Goal: Browse casually: Explore the website without a specific task or goal

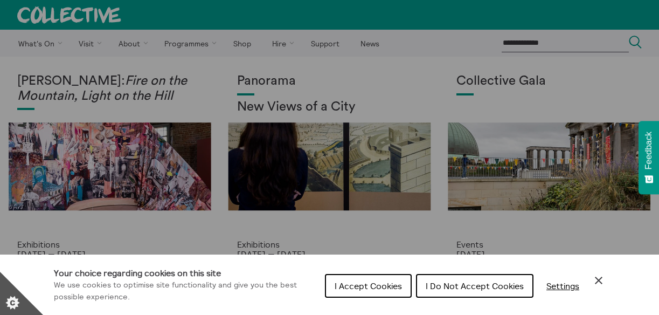
click at [597, 280] on icon "Close Cookie Control" at bounding box center [598, 280] width 13 height 13
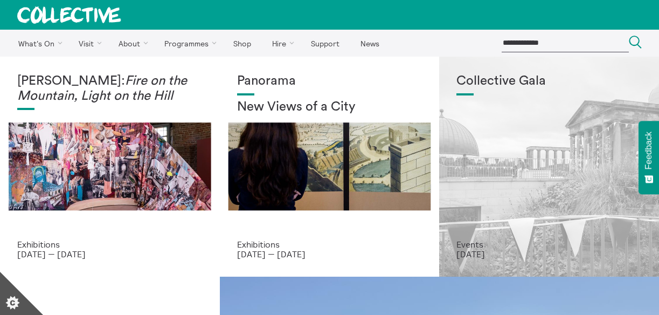
click at [495, 74] on h1 "Collective Gala" at bounding box center [548, 81] width 185 height 15
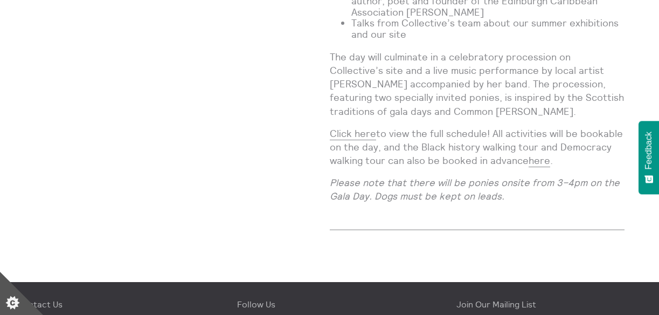
scroll to position [1076, 0]
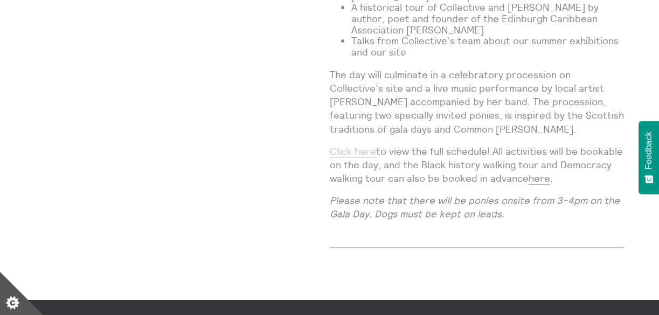
click at [343, 145] on link "Click here" at bounding box center [353, 151] width 46 height 13
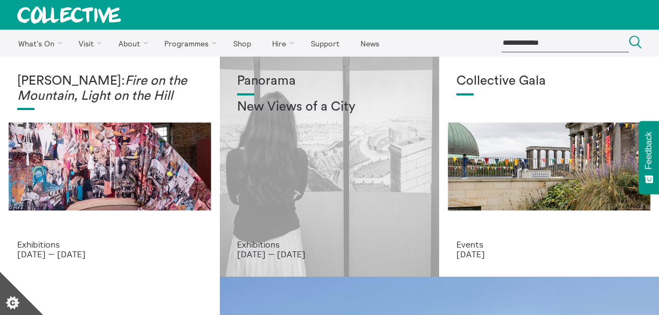
click at [289, 131] on div "Panorama New Views of a City" at bounding box center [329, 156] width 185 height 165
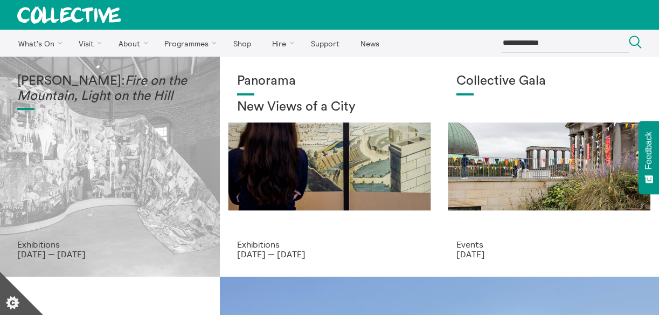
click at [91, 151] on div "Mercedes Azpilicueta: Fire on the Mountain, Light on the Hill" at bounding box center [109, 156] width 185 height 165
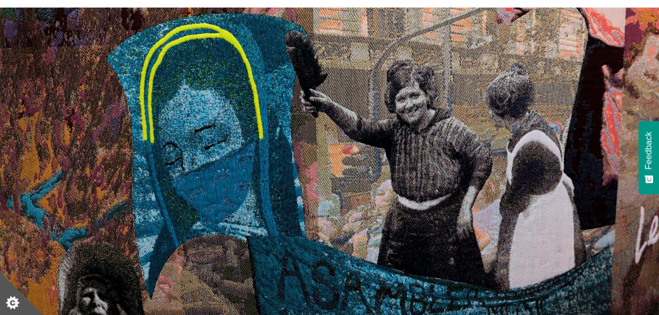
scroll to position [3117, 0]
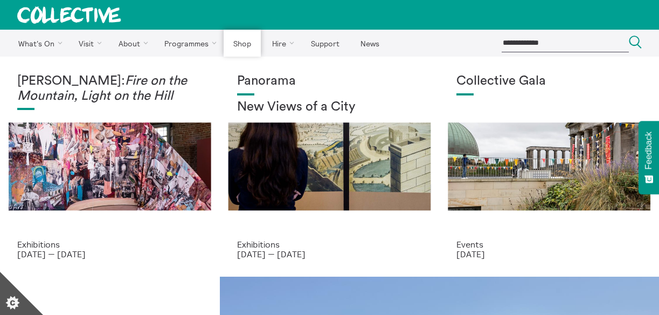
click at [229, 45] on link "Shop" at bounding box center [241, 43] width 37 height 27
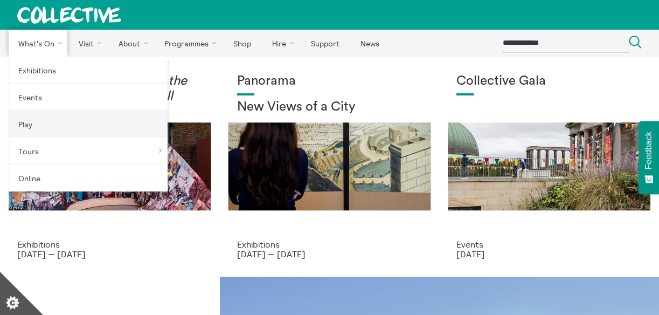
click at [43, 124] on link "Play" at bounding box center [88, 123] width 159 height 27
